Goal: Information Seeking & Learning: Check status

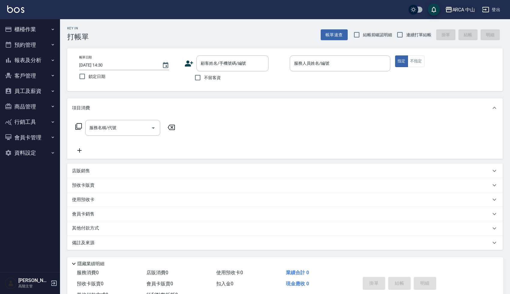
click at [459, 15] on button "ARCA 中山" at bounding box center [459, 10] width 35 height 12
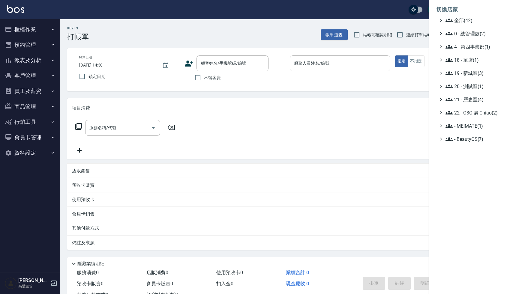
click at [474, 50] on ul "全部(42) 0 - 總管理處(2) 4 - 第四事業部(1) 18 - 單店(1) 19 - [GEOGRAPHIC_DATA](3) 20 - 測試區(1…" at bounding box center [471, 80] width 70 height 126
click at [474, 49] on span "4 - 第四事業部(1)" at bounding box center [474, 46] width 58 height 7
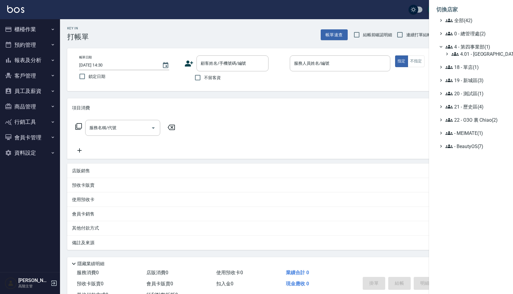
click at [474, 48] on span "4 - 第四事業部(1)" at bounding box center [474, 46] width 58 height 7
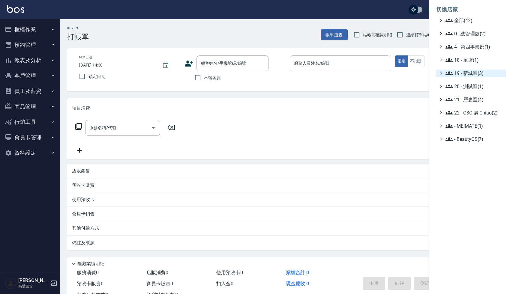
click at [473, 74] on span "19 - 新城區(3)" at bounding box center [474, 73] width 58 height 7
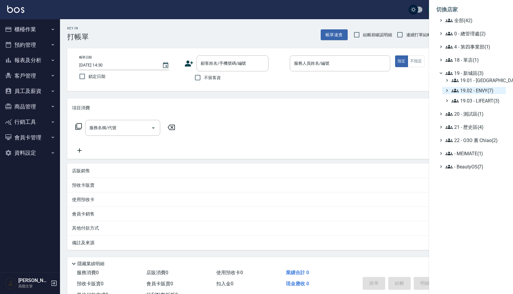
click at [476, 92] on span "19.02 - ENVY(7)" at bounding box center [477, 90] width 52 height 7
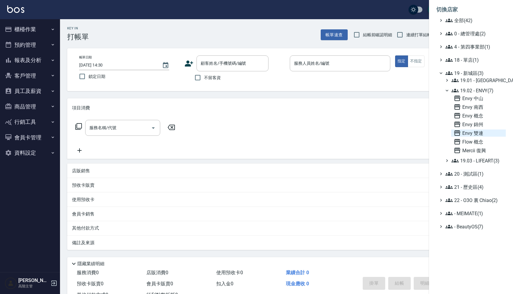
click at [476, 132] on span "Envy 雙連" at bounding box center [478, 133] width 50 height 7
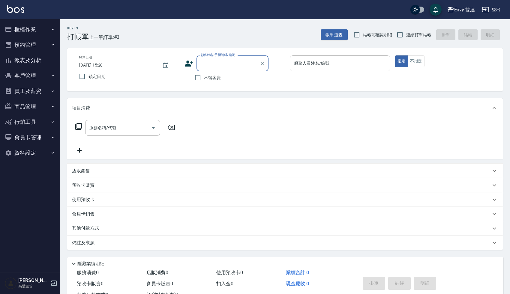
click at [25, 61] on button "報表及分析" at bounding box center [29, 60] width 55 height 16
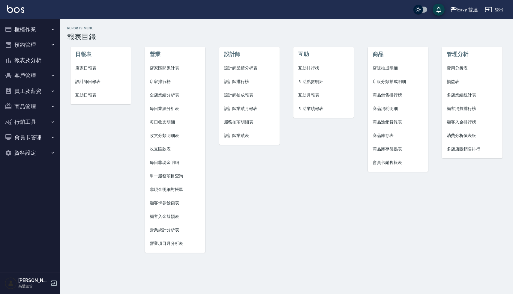
click at [26, 62] on button "報表及分析" at bounding box center [29, 60] width 55 height 16
click at [85, 82] on span "設計師日報表" at bounding box center [100, 82] width 51 height 6
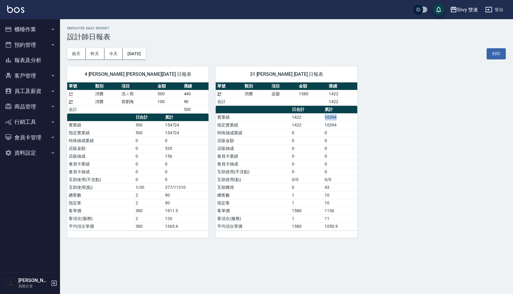
drag, startPoint x: 324, startPoint y: 117, endPoint x: 344, endPoint y: 118, distance: 19.5
click at [344, 118] on td "10394" at bounding box center [340, 117] width 34 height 8
click at [353, 147] on td "0" at bounding box center [340, 148] width 34 height 8
click at [395, 144] on div "4 Allan 沈明煌 09/18/2025 日報表 單號 類別 項目 金額 業績 1 * 消費 洗＋剪 500 440 2 * 消費 剪劉海 100 90 …" at bounding box center [282, 148] width 445 height 178
click at [138, 57] on button "2025/09/18" at bounding box center [134, 53] width 23 height 11
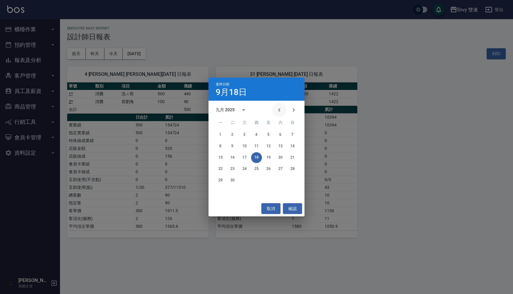
click at [277, 109] on icon "Previous month" at bounding box center [278, 109] width 7 height 7
click at [292, 182] on button "31" at bounding box center [292, 180] width 11 height 11
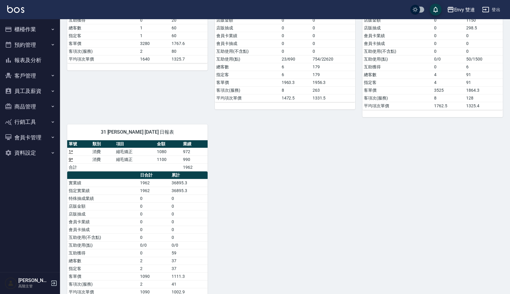
scroll to position [191, 0]
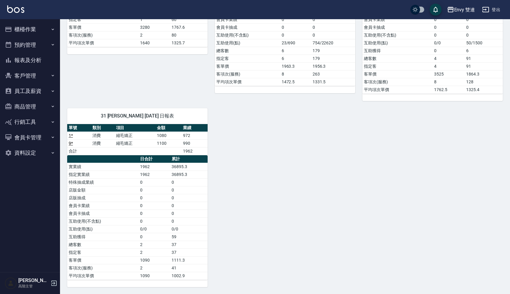
click at [266, 185] on div "2 Ina 張晏瑜 08/31/2025 日報表 單號 類別 項目 金額 業績 4 * 消費 日本結構二段式 1800 1620 4 * 消費 縮毛矯正 14…" at bounding box center [281, 77] width 442 height 419
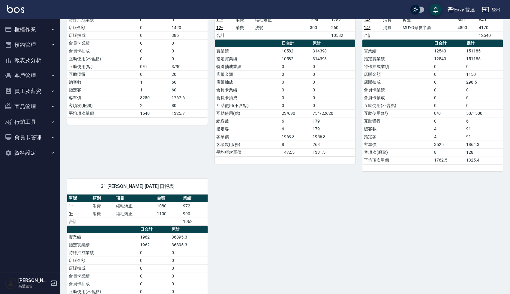
scroll to position [0, 0]
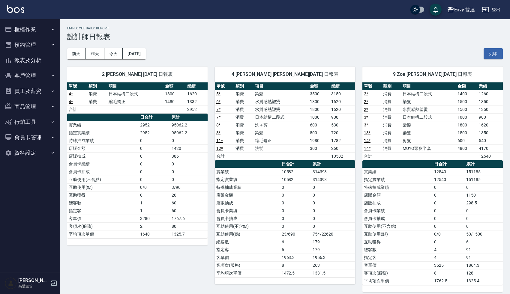
click at [268, 43] on div "前天 昨天 今天 2025/08/31 列印" at bounding box center [284, 53] width 435 height 25
click at [285, 37] on h3 "設計師日報表" at bounding box center [284, 37] width 435 height 8
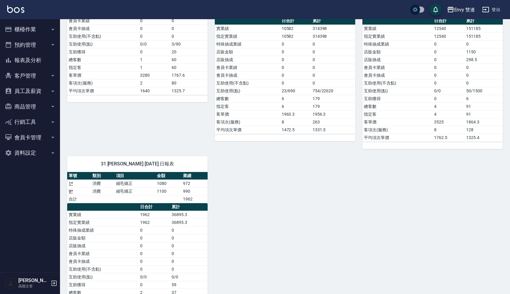
scroll to position [191, 0]
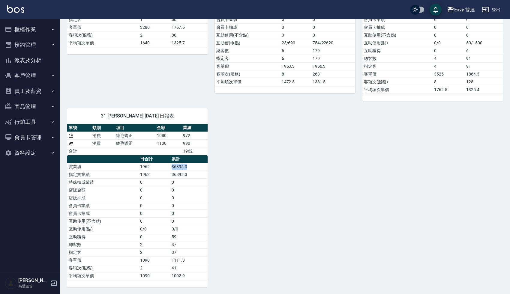
drag, startPoint x: 169, startPoint y: 165, endPoint x: 198, endPoint y: 167, distance: 29.1
click at [198, 167] on tr "實業績 1962 36895.3" at bounding box center [137, 167] width 140 height 8
click at [261, 217] on div "2 Ina 張晏瑜 08/31/2025 日報表 單號 類別 項目 金額 業績 4 * 消費 日本結構二段式 1800 1620 4 * 消費 縮毛矯正 14…" at bounding box center [281, 77] width 442 height 419
drag, startPoint x: 170, startPoint y: 166, endPoint x: 191, endPoint y: 166, distance: 21.3
click at [192, 166] on tr "實業績 1962 36895.3" at bounding box center [137, 167] width 140 height 8
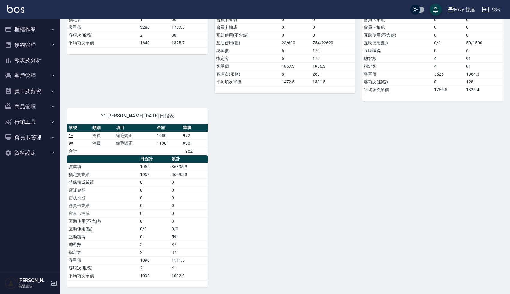
click at [289, 207] on div "2 Ina 張晏瑜 08/31/2025 日報表 單號 類別 項目 金額 業績 4 * 消費 日本結構二段式 1800 1620 4 * 消費 縮毛矯正 14…" at bounding box center [281, 77] width 442 height 419
